Goal: Task Accomplishment & Management: Use online tool/utility

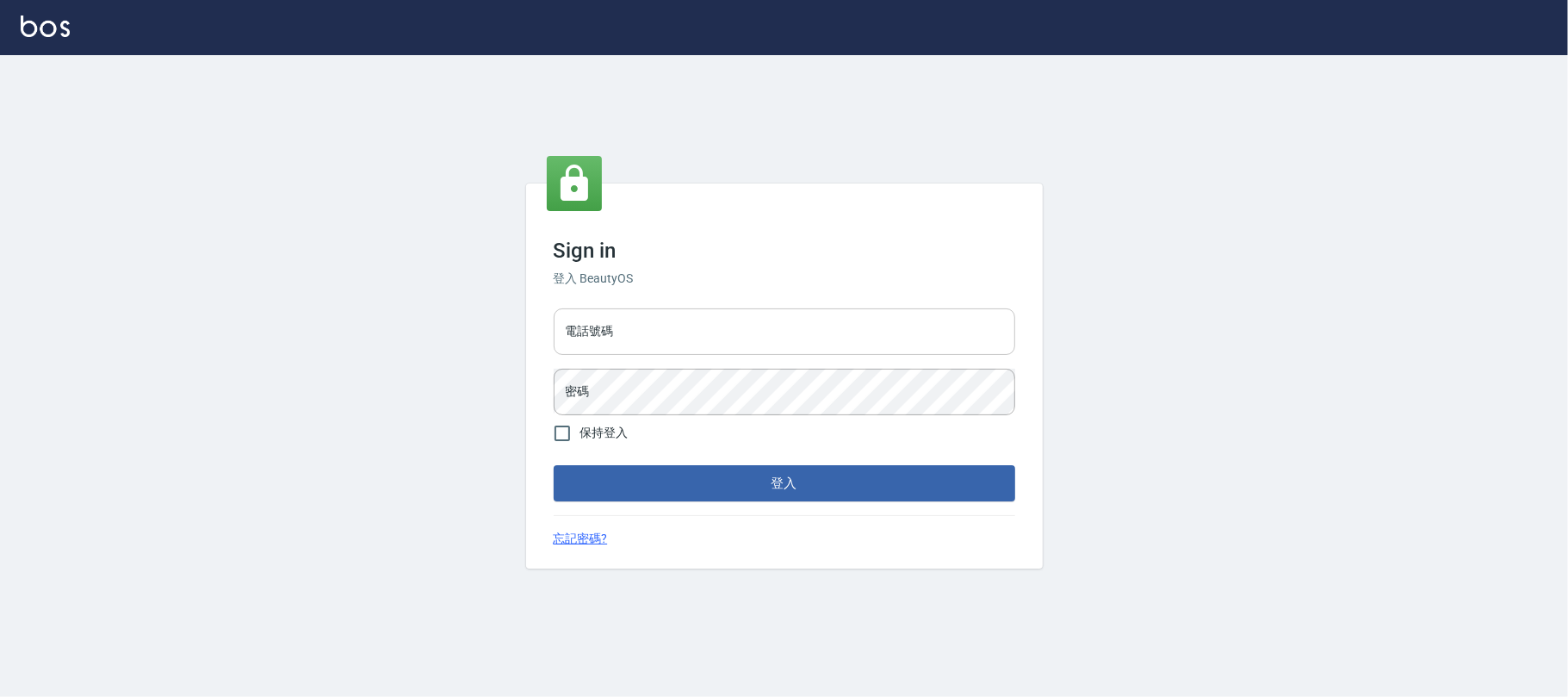
click at [776, 337] on input "電話號碼" at bounding box center [784, 332] width 462 height 47
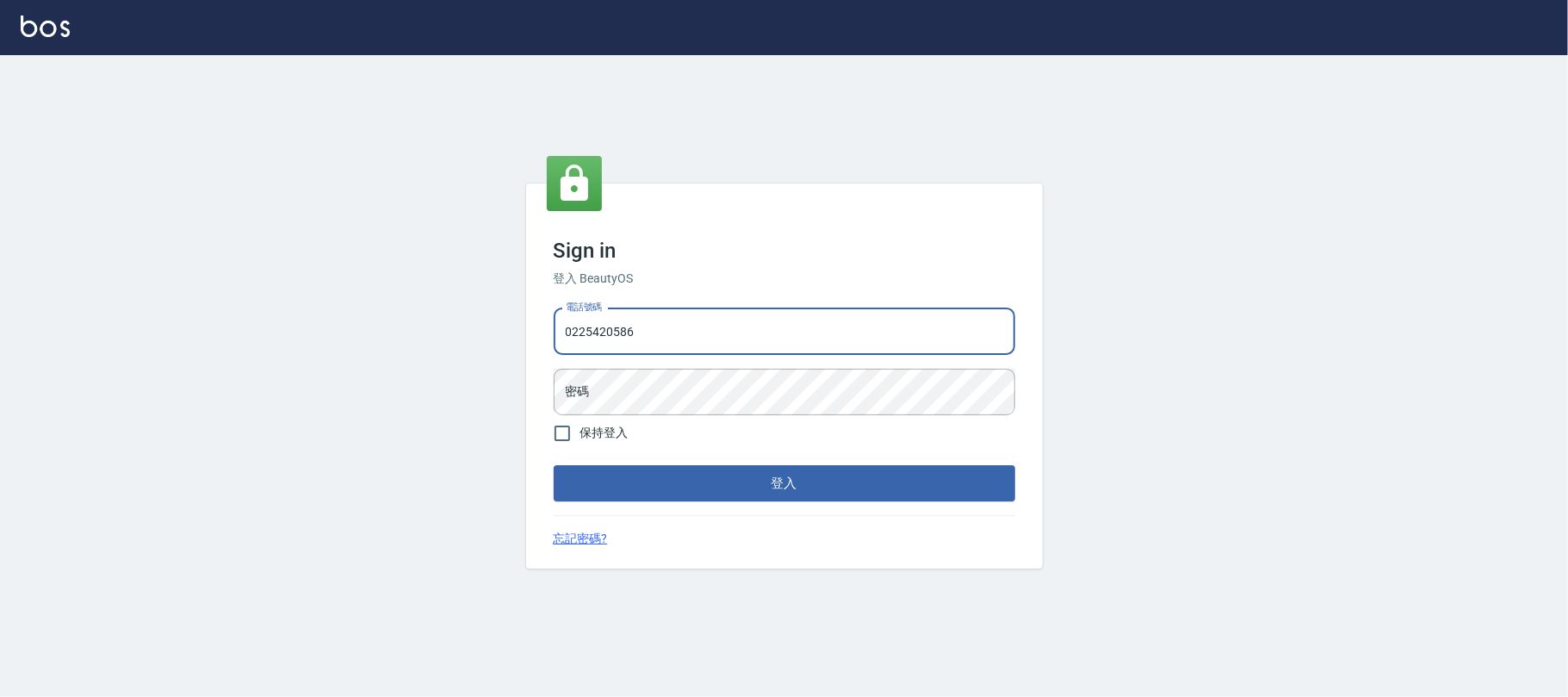
type input "0225420586"
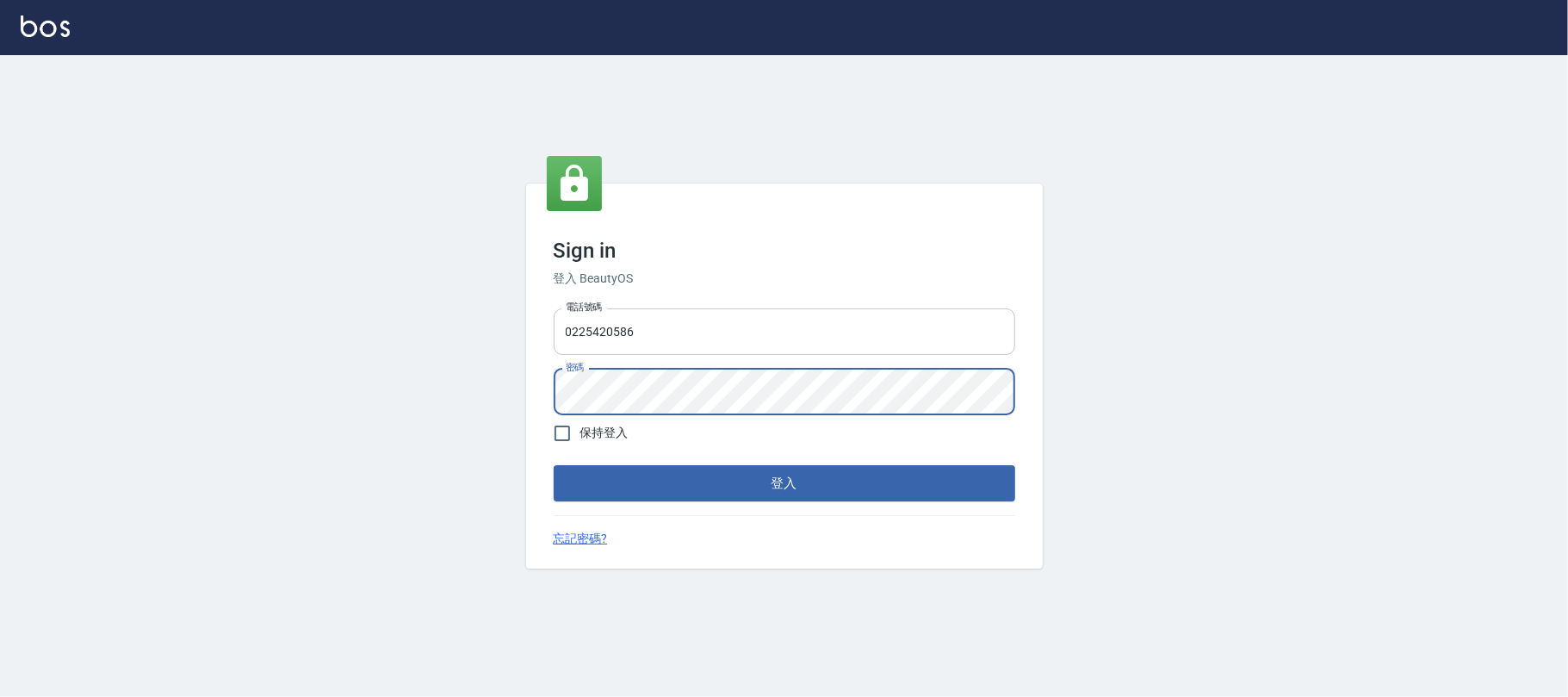
click at [554, 466] on button "登入" at bounding box center [784, 484] width 462 height 36
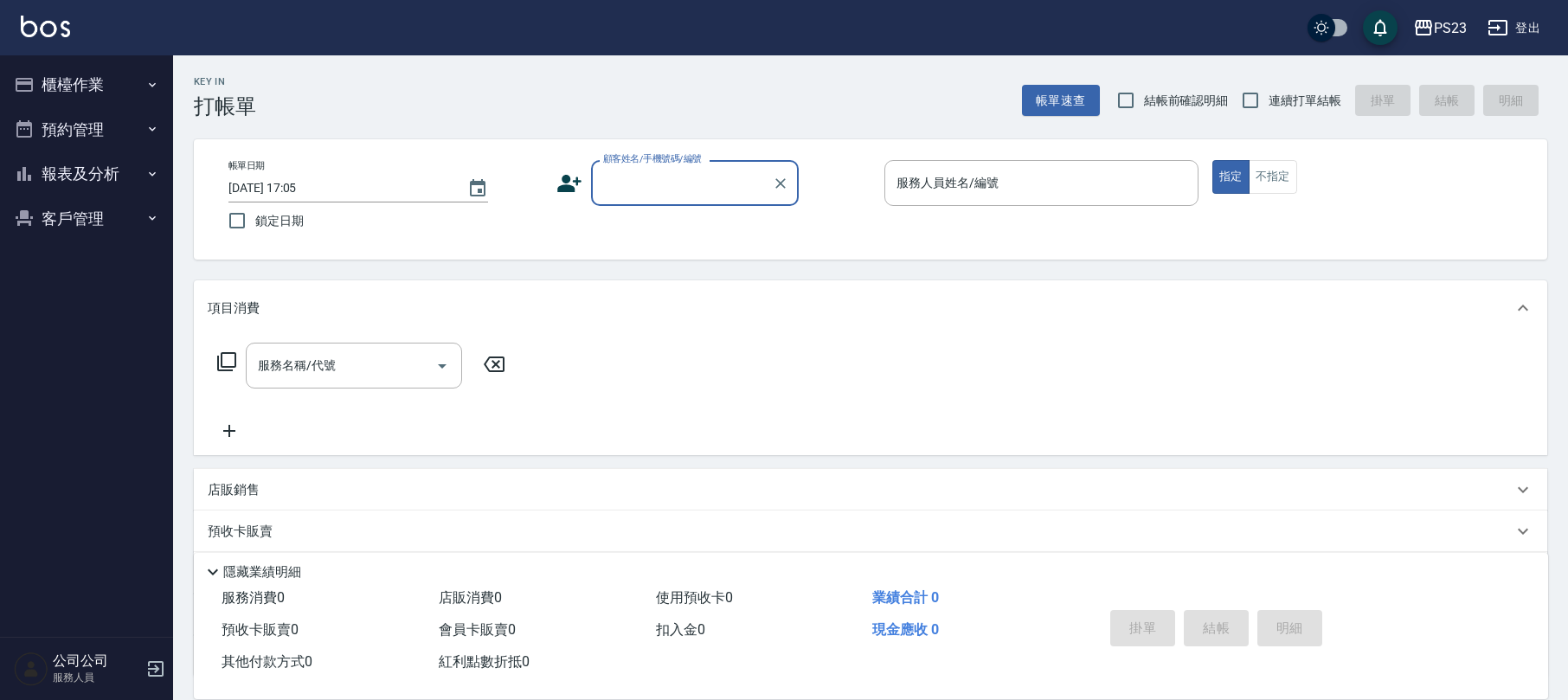
click at [129, 99] on button "櫃檯作業" at bounding box center [86, 84] width 159 height 45
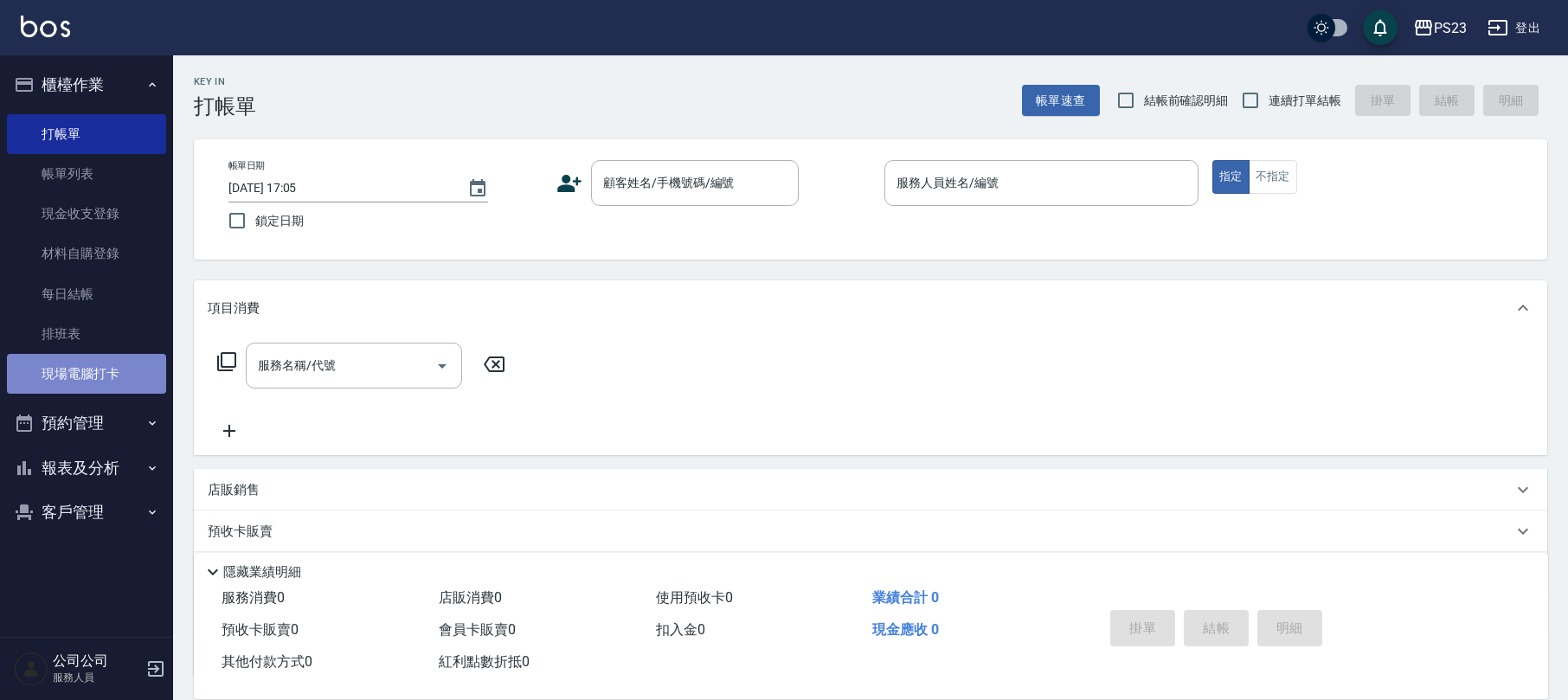
click at [93, 374] on link "現場電腦打卡" at bounding box center [86, 374] width 159 height 39
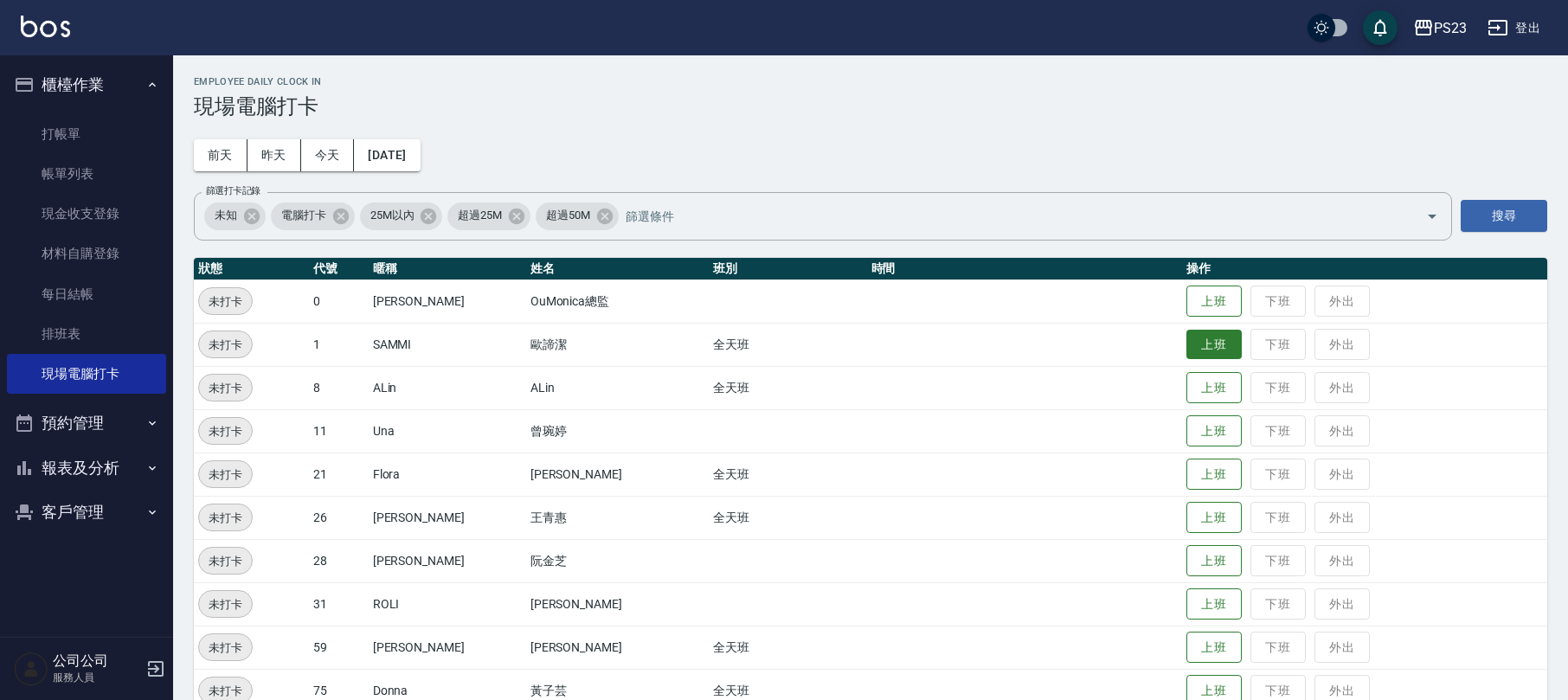
click at [1187, 344] on button "上班" at bounding box center [1215, 345] width 56 height 31
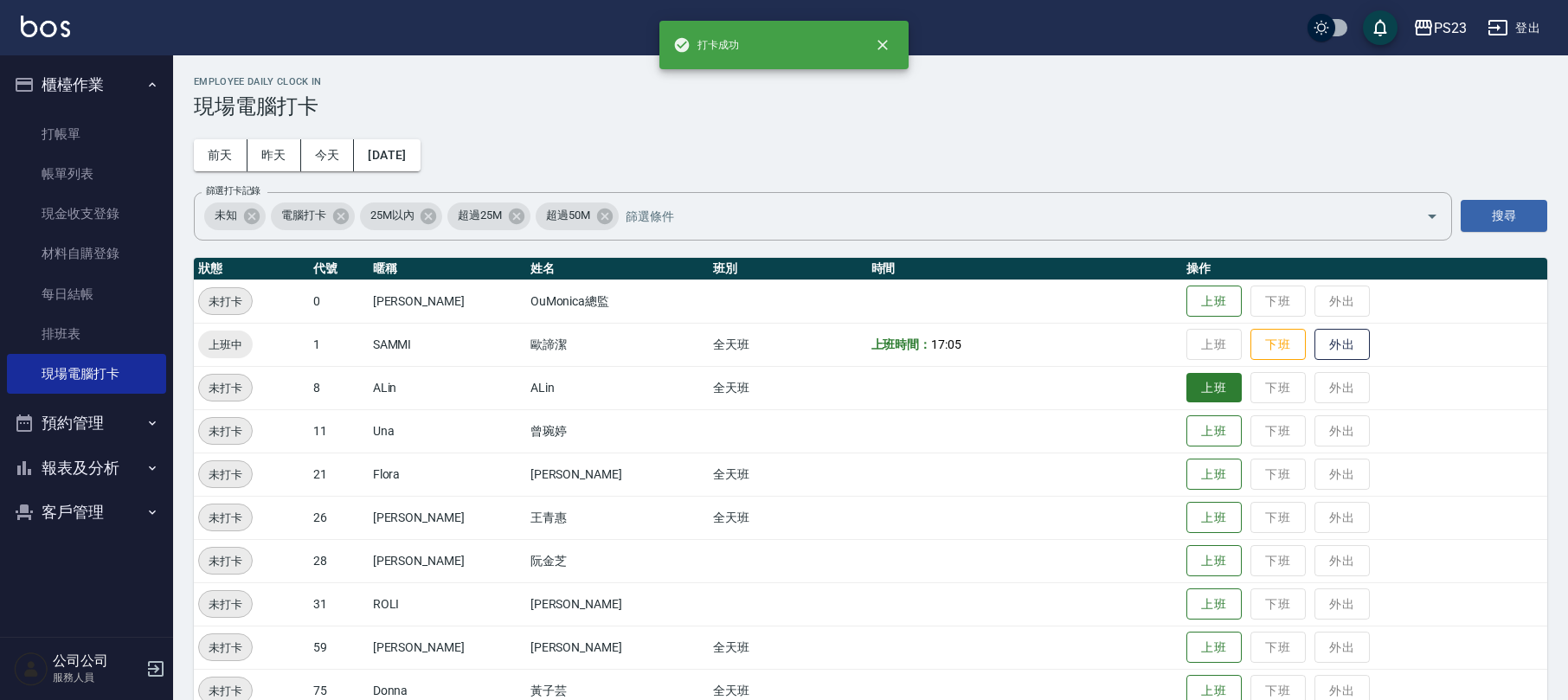
click at [1187, 379] on button "上班" at bounding box center [1215, 388] width 56 height 31
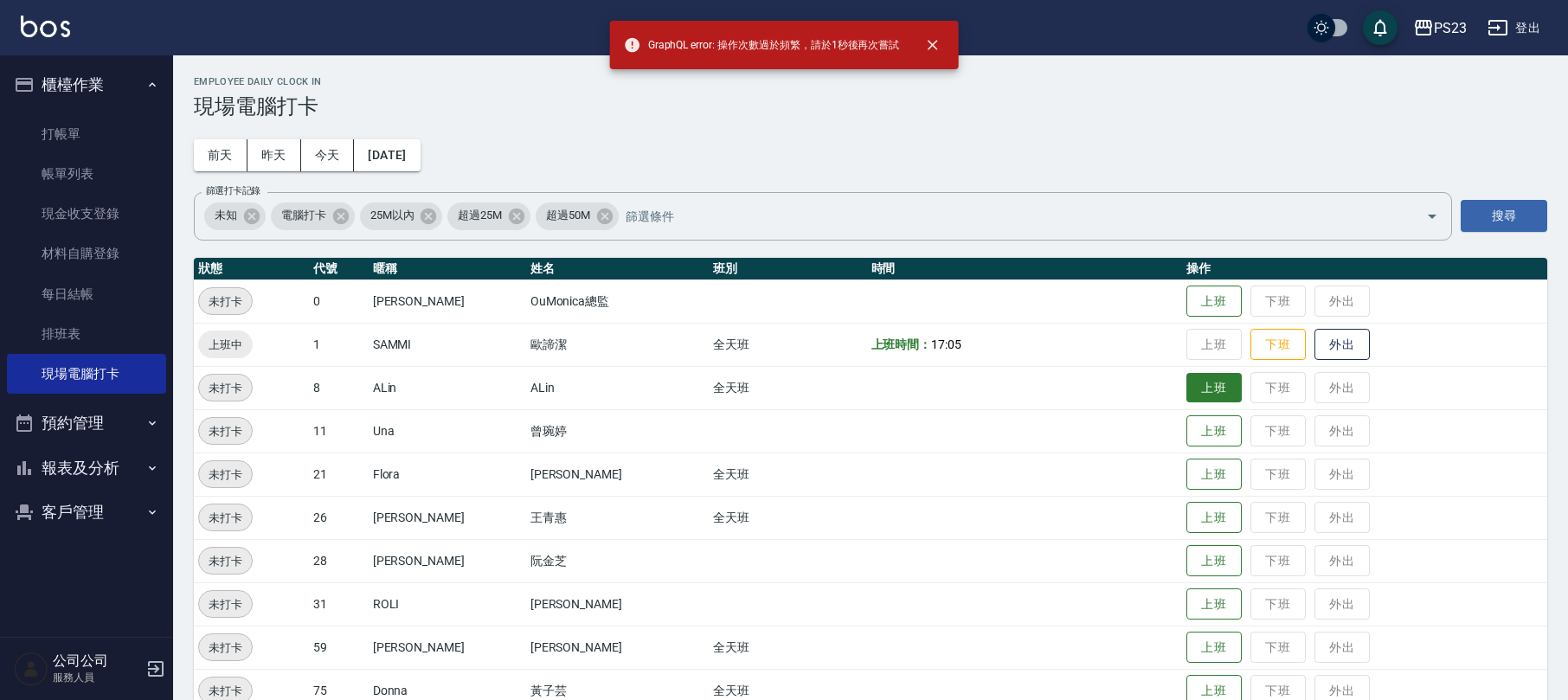
click at [1201, 382] on button "上班" at bounding box center [1215, 388] width 56 height 31
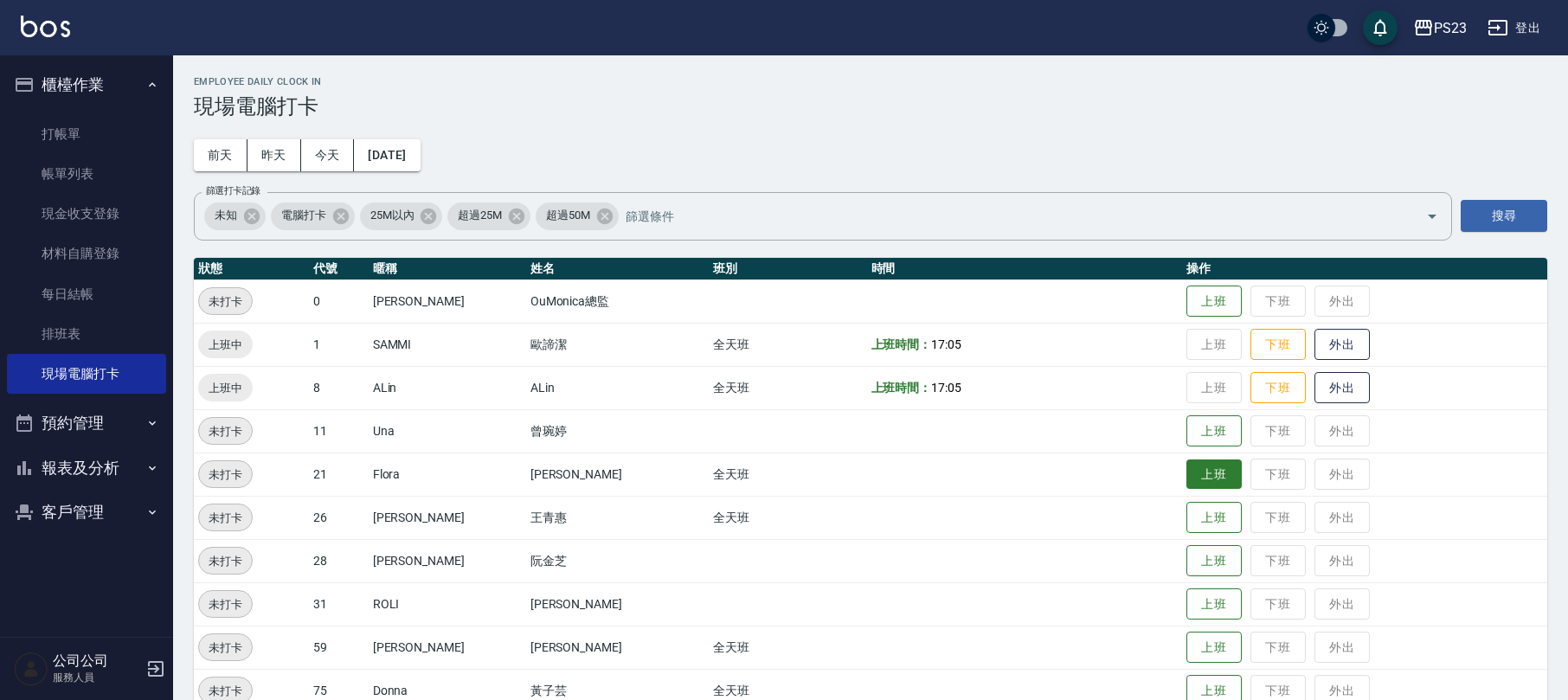
click at [1187, 471] on button "上班" at bounding box center [1215, 475] width 56 height 31
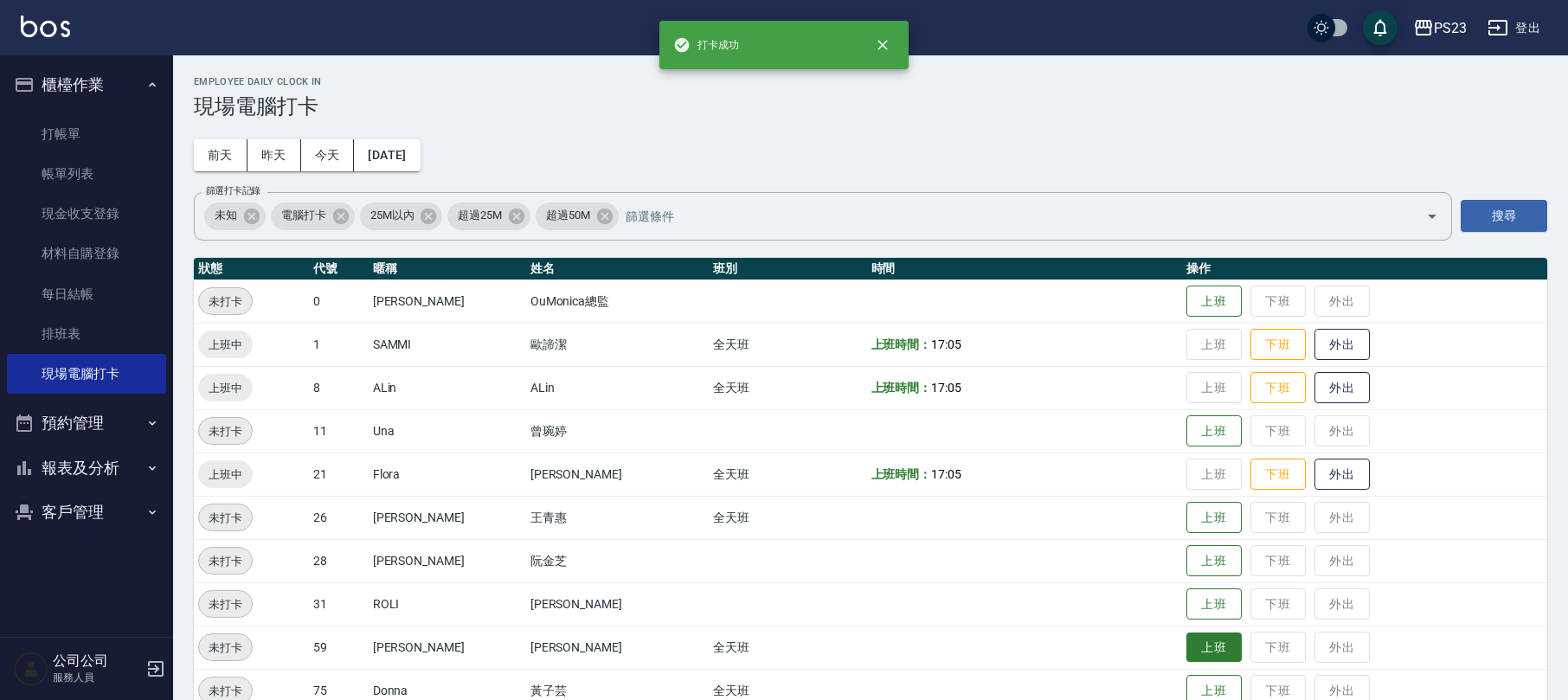
drag, startPoint x: 1202, startPoint y: 651, endPoint x: 1230, endPoint y: 618, distance: 43.3
click at [1201, 649] on button "上班" at bounding box center [1215, 647] width 56 height 32
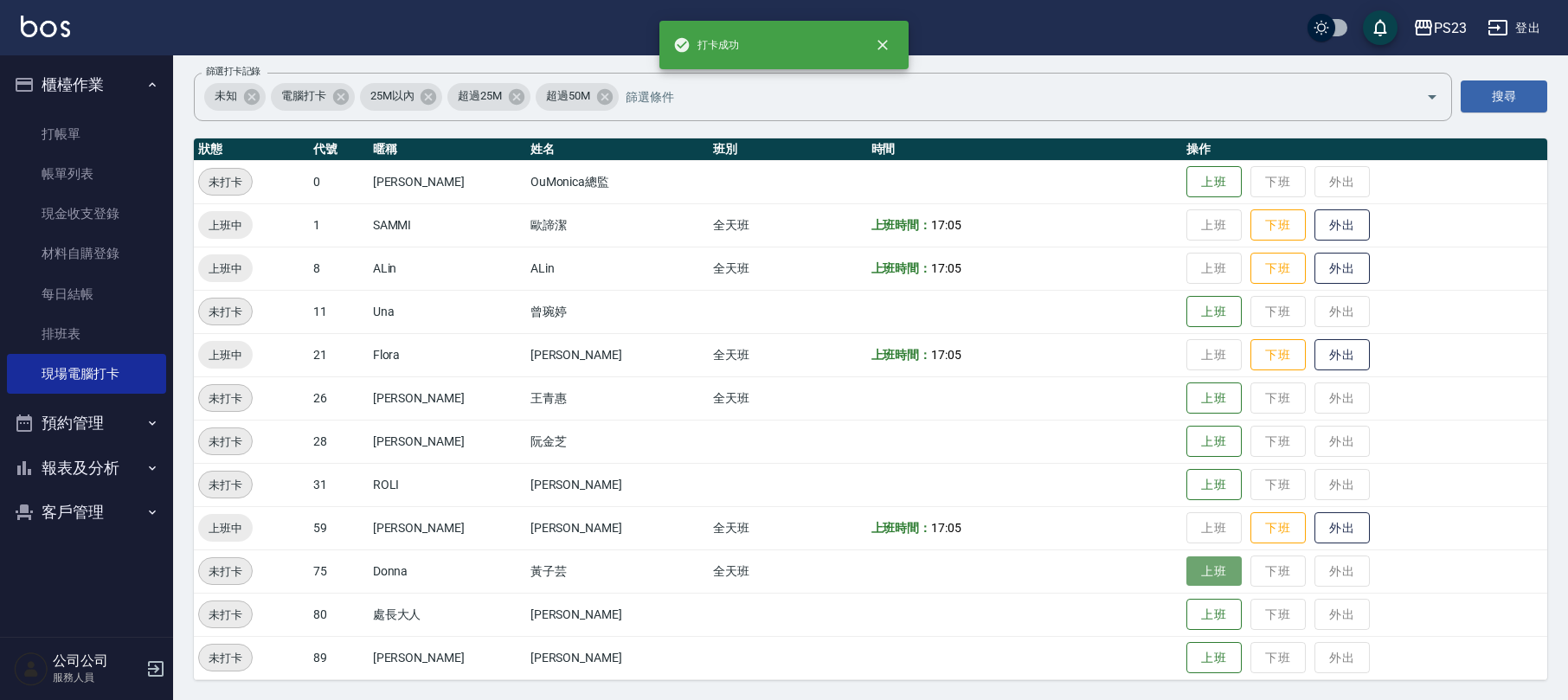
click at [1205, 573] on button "上班" at bounding box center [1215, 572] width 56 height 31
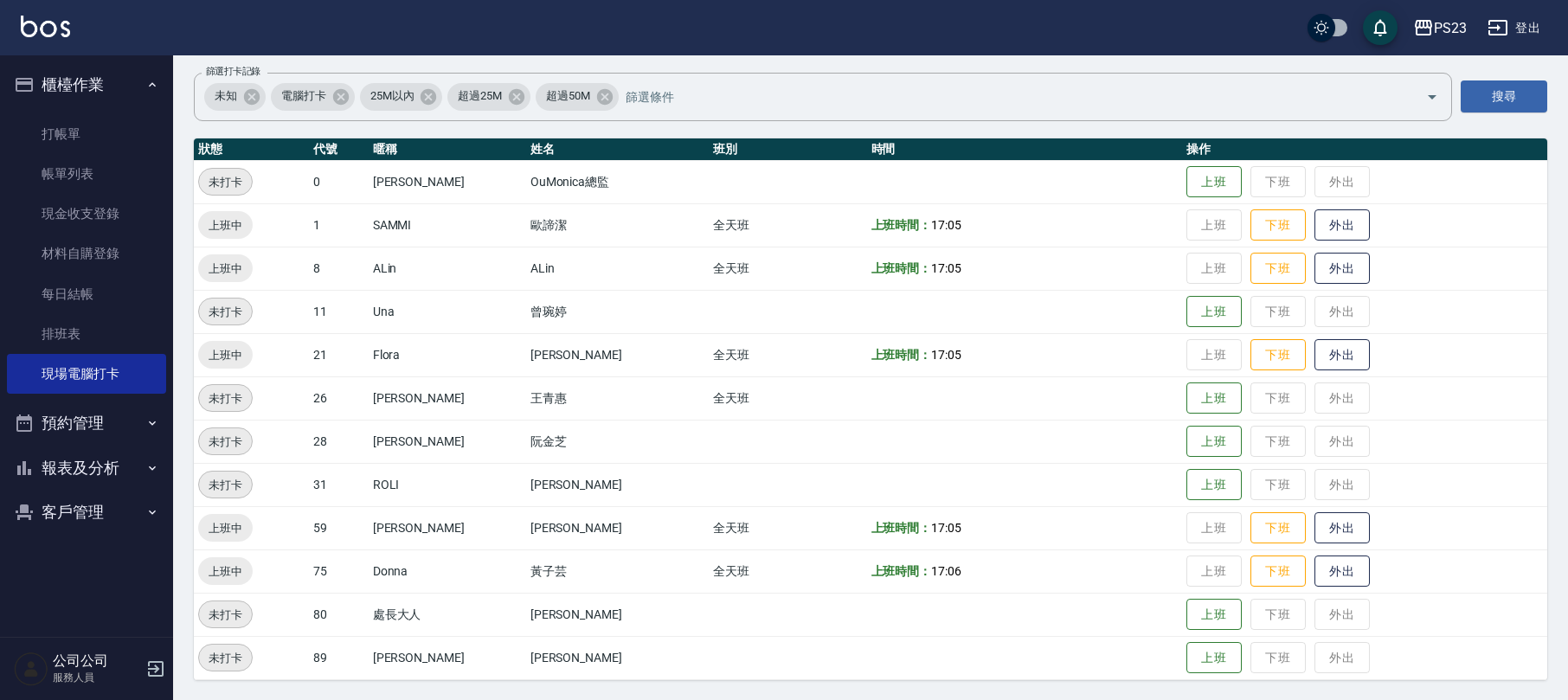
drag, startPoint x: 94, startPoint y: 504, endPoint x: 99, endPoint y: 516, distance: 13.0
click at [95, 513] on button "客戶管理" at bounding box center [86, 512] width 159 height 45
click at [101, 563] on link "客戶列表" at bounding box center [86, 561] width 159 height 39
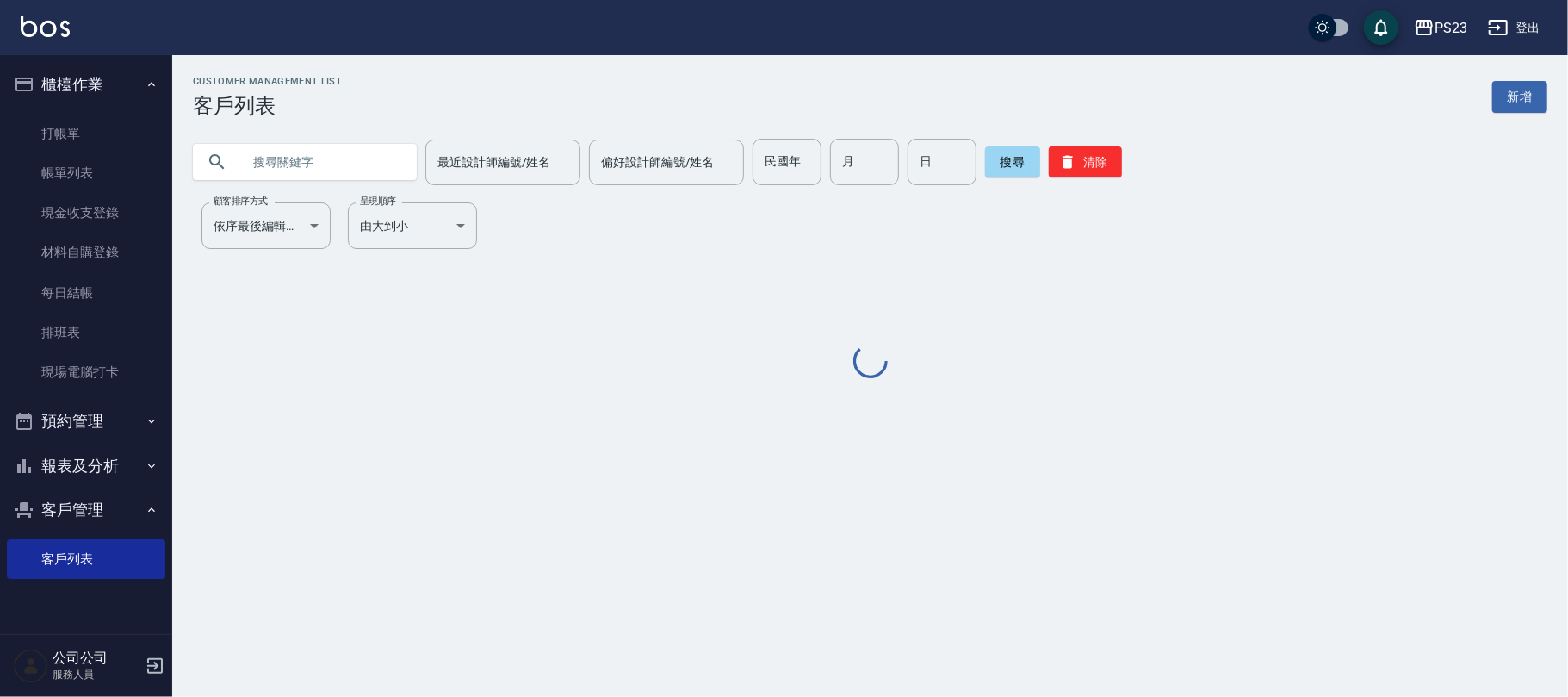
click at [371, 150] on input "text" at bounding box center [321, 162] width 161 height 47
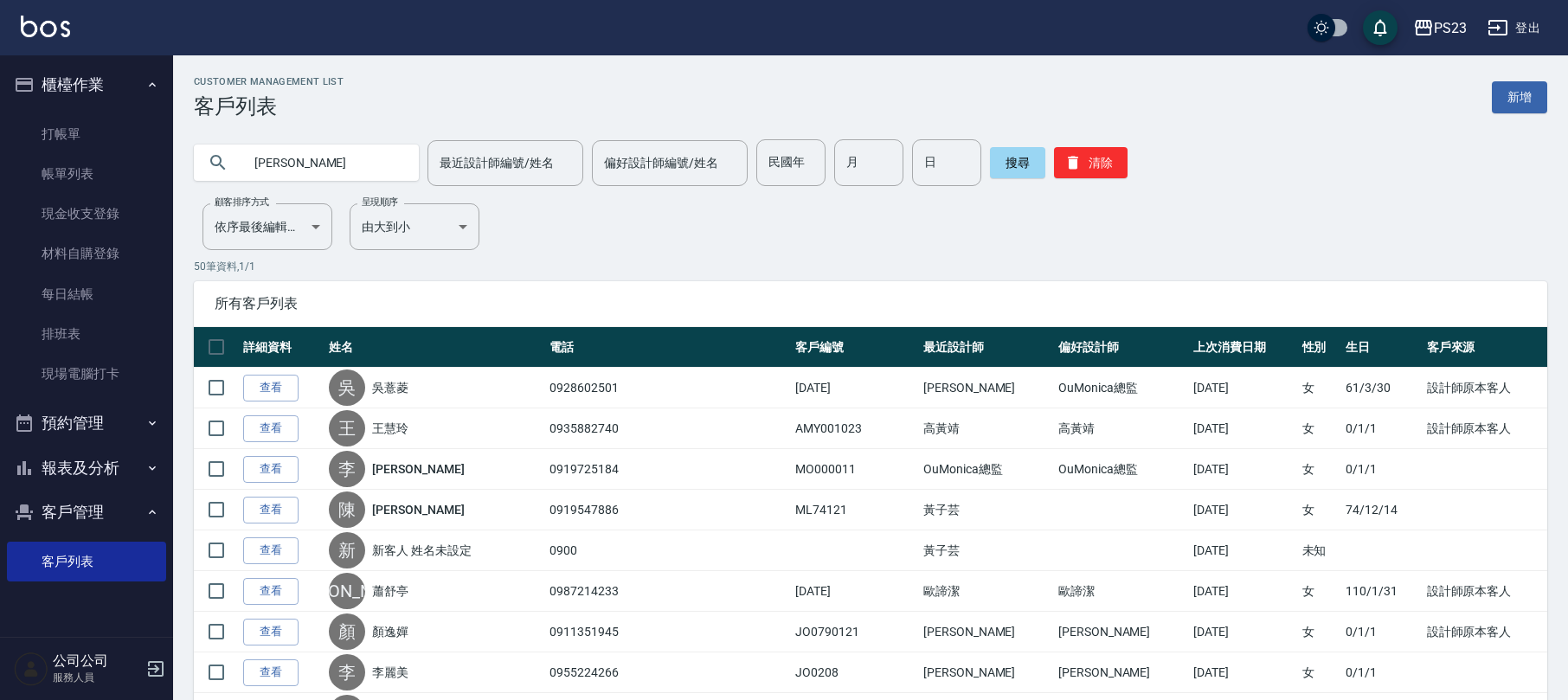
type input "張麗"
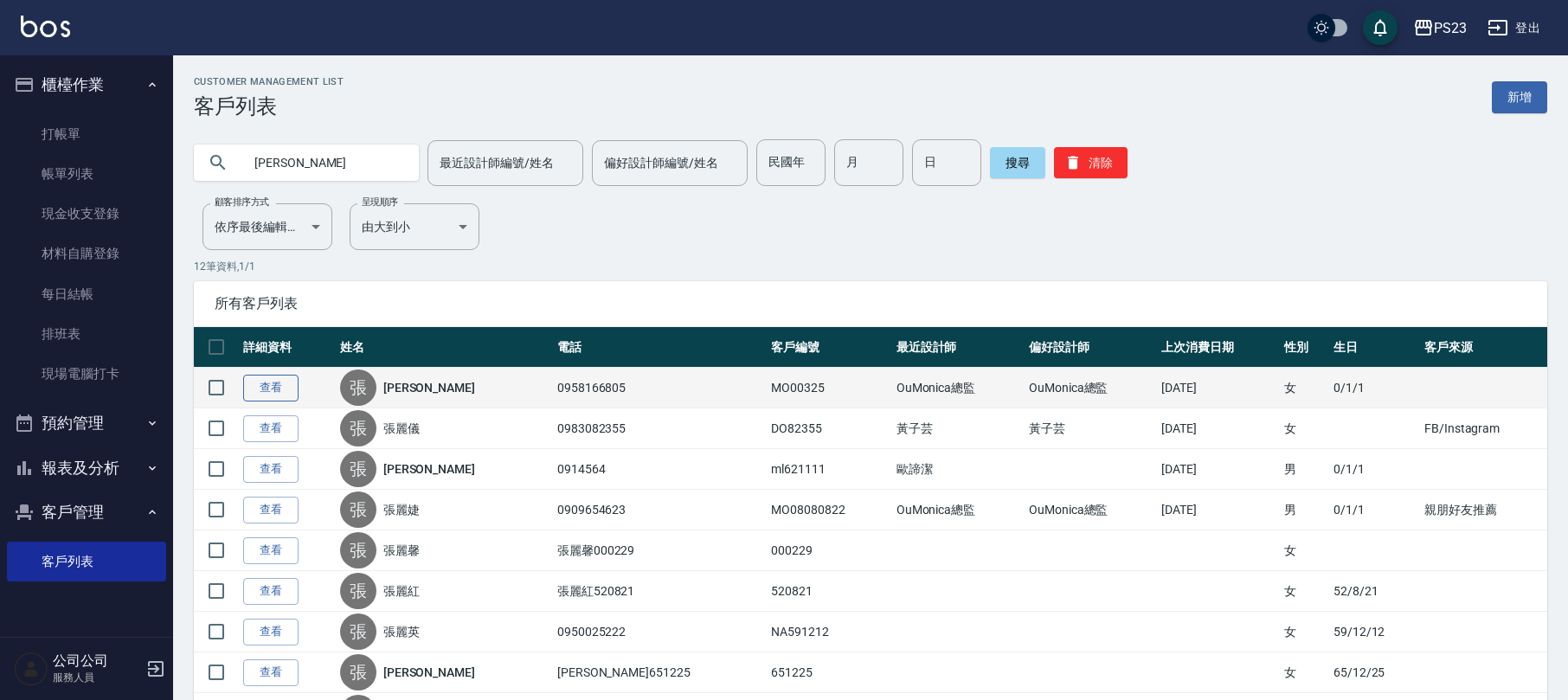
click at [289, 390] on link "查看" at bounding box center [271, 388] width 56 height 27
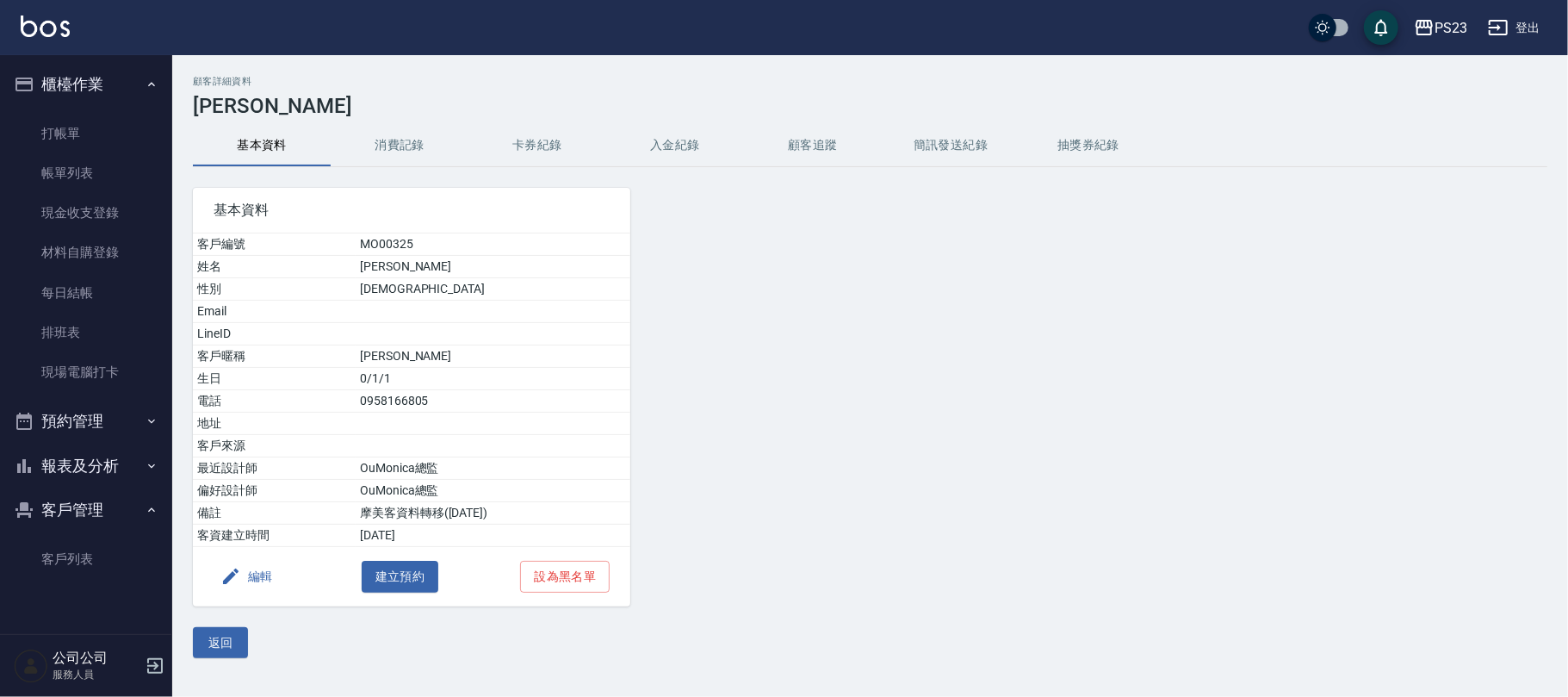
click at [642, 127] on button "入金紀錄" at bounding box center [676, 145] width 138 height 41
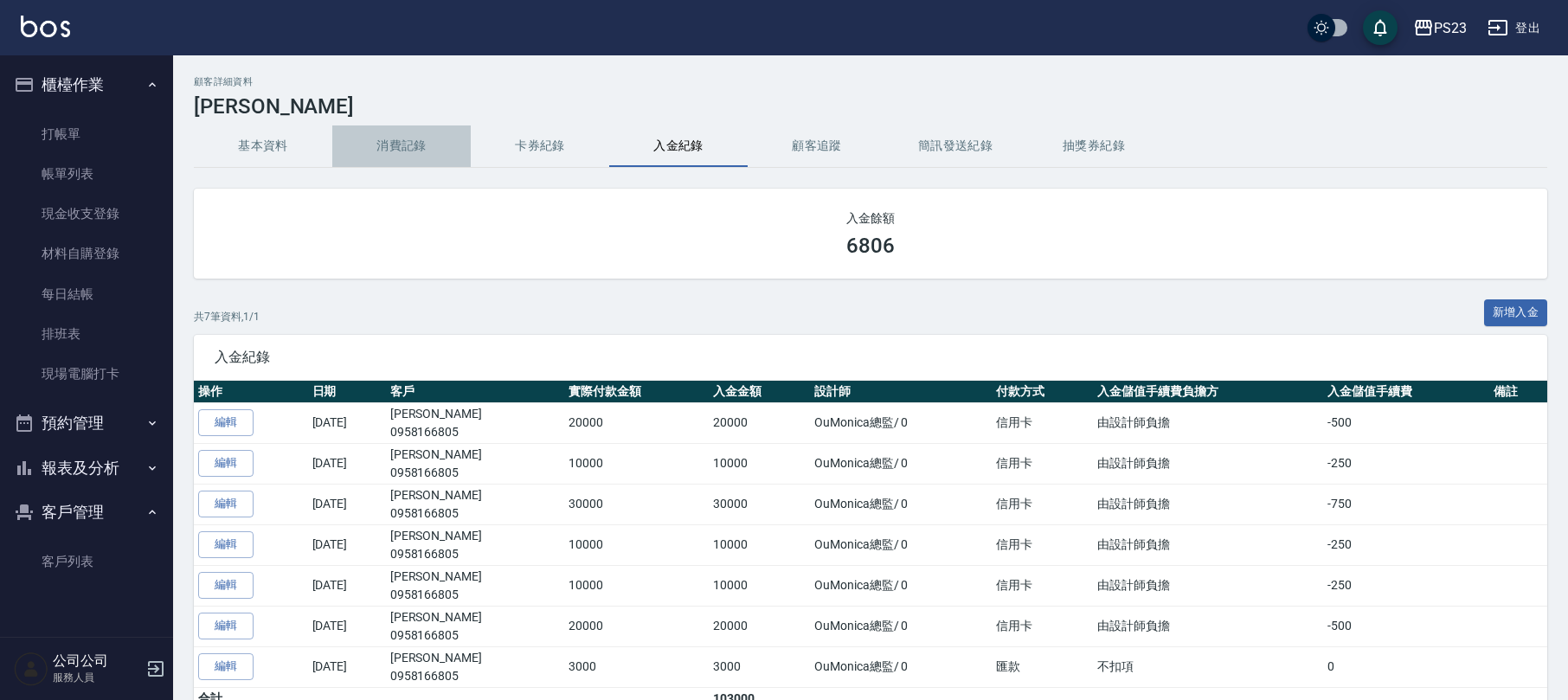
click at [408, 145] on button "消費記錄" at bounding box center [401, 146] width 138 height 41
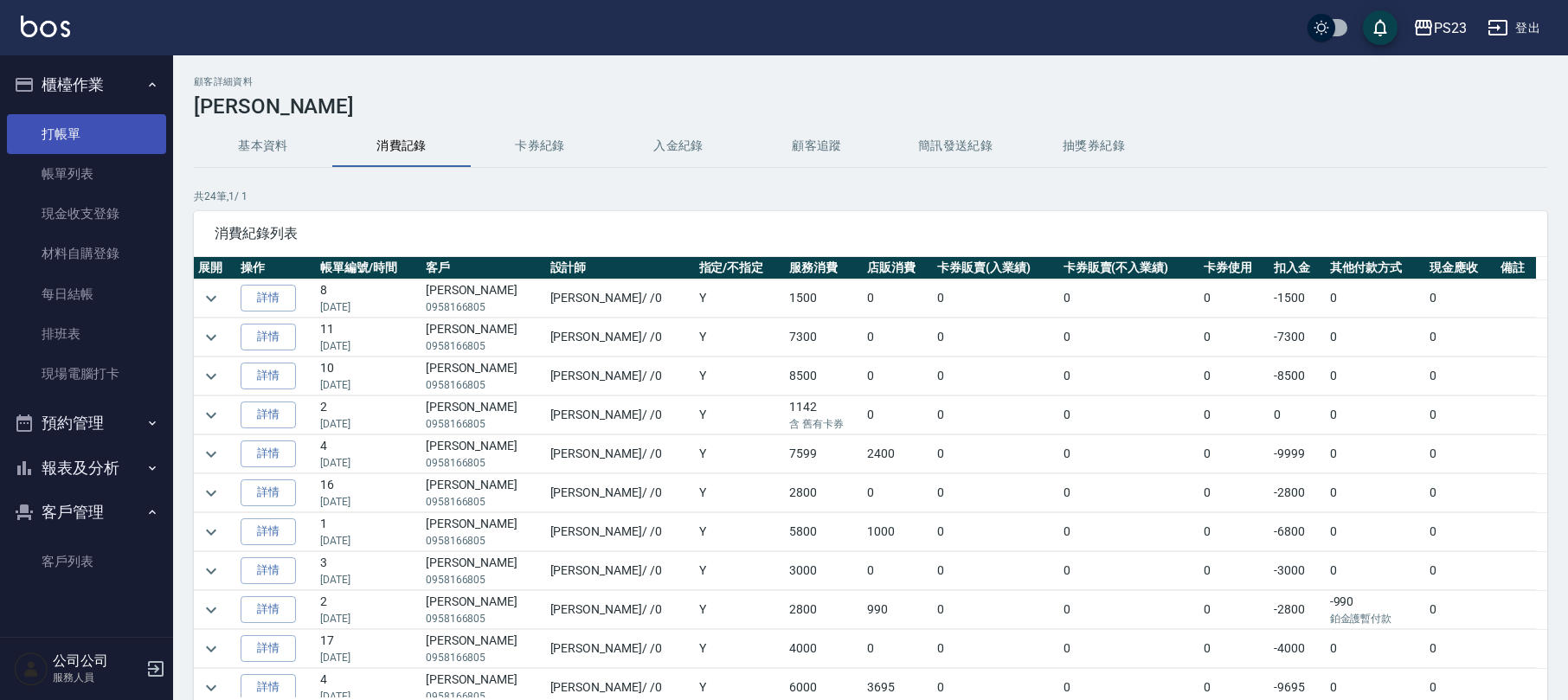
click at [67, 128] on link "打帳單" at bounding box center [86, 133] width 159 height 39
